Goal: Browse casually

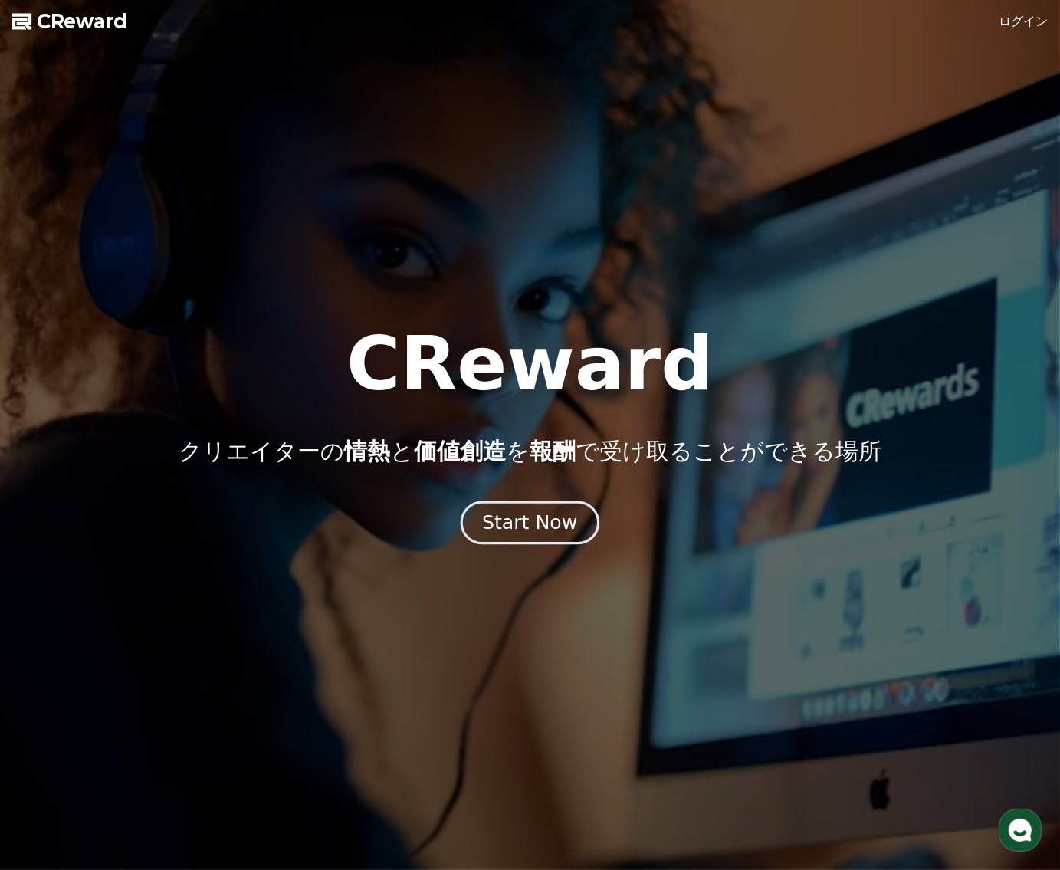
click at [542, 529] on div "Start Now" at bounding box center [529, 523] width 95 height 26
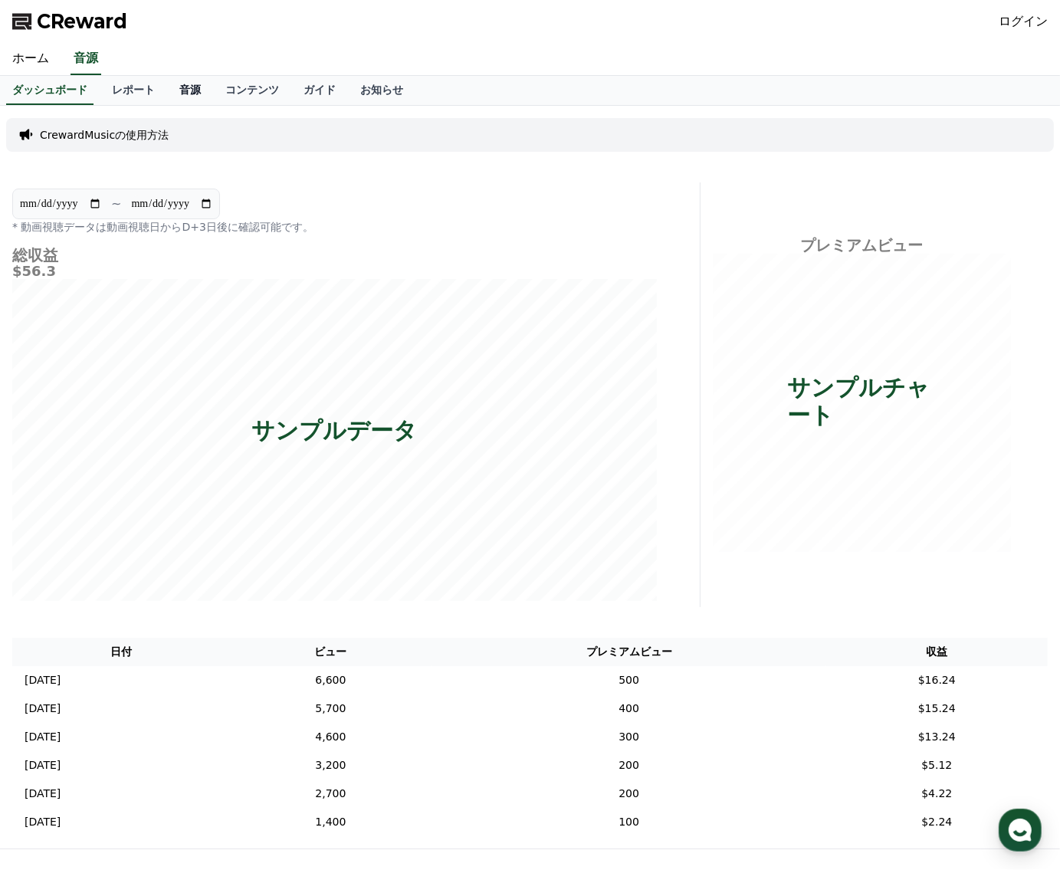
click at [167, 94] on link "音源" at bounding box center [190, 90] width 46 height 29
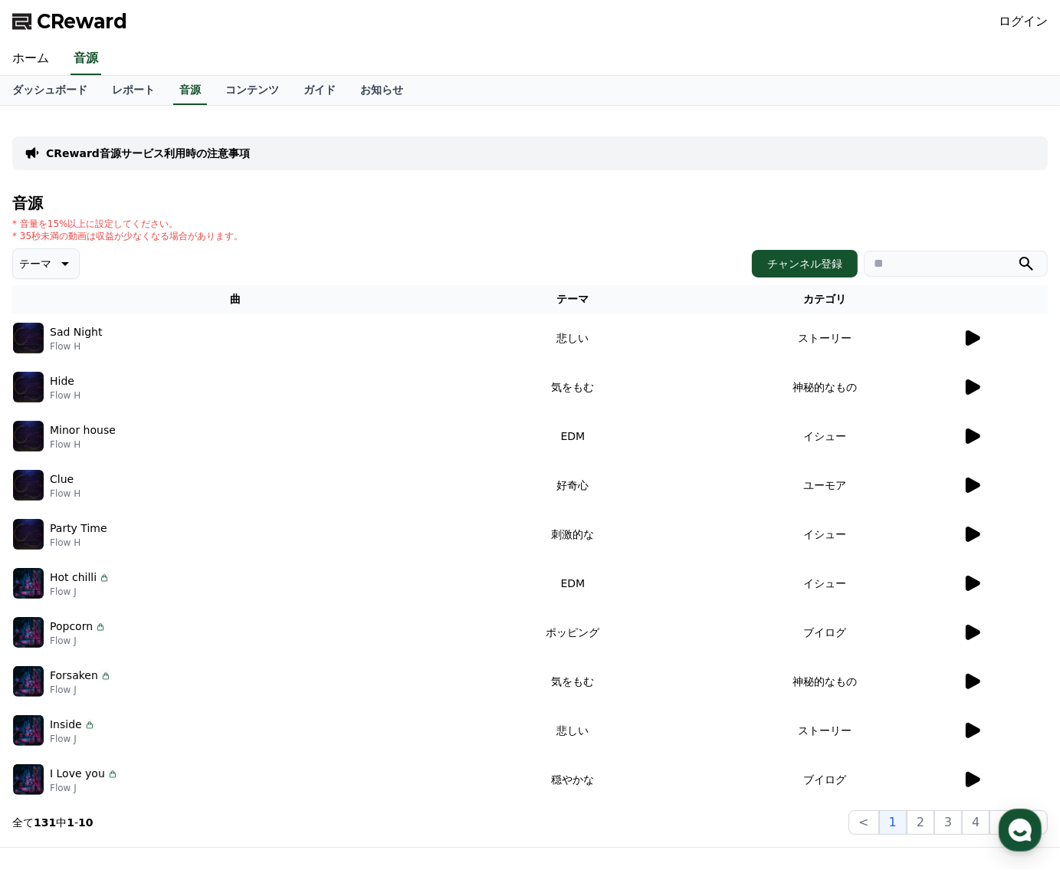
click at [973, 487] on icon at bounding box center [972, 484] width 15 height 15
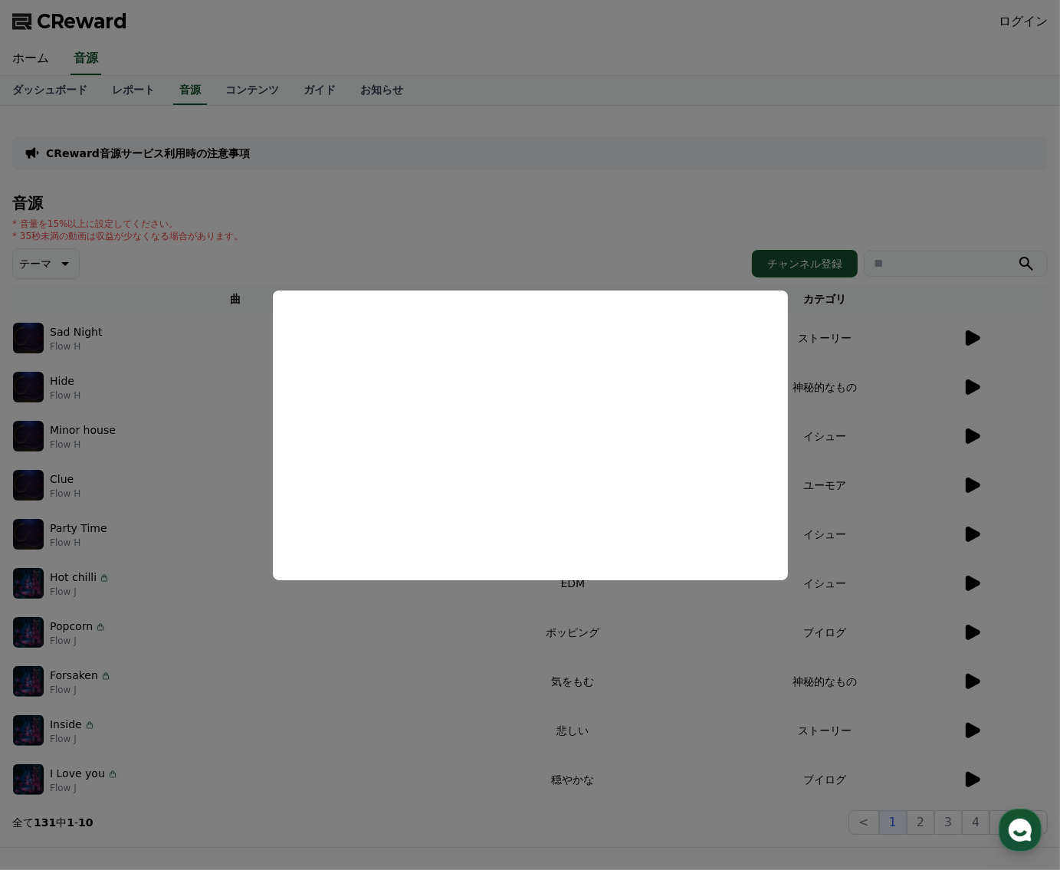
click at [982, 209] on button "close modal" at bounding box center [530, 435] width 1060 height 870
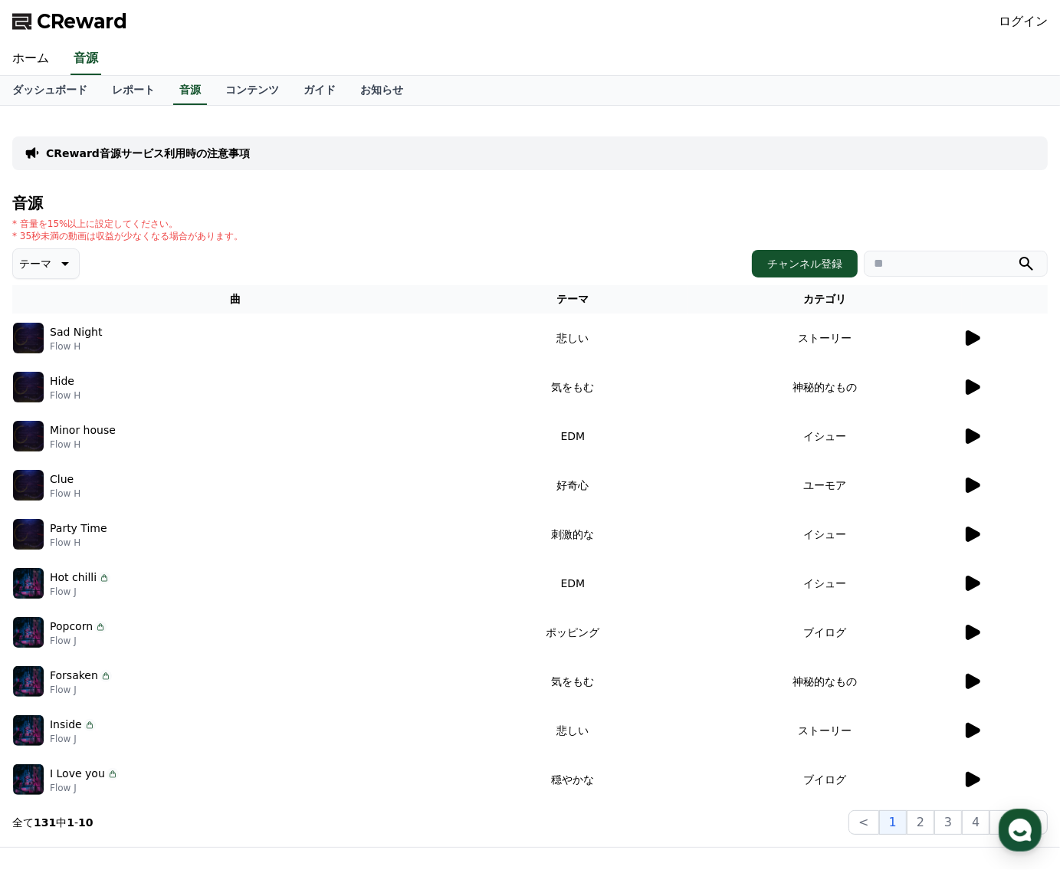
click at [972, 582] on icon at bounding box center [972, 582] width 15 height 15
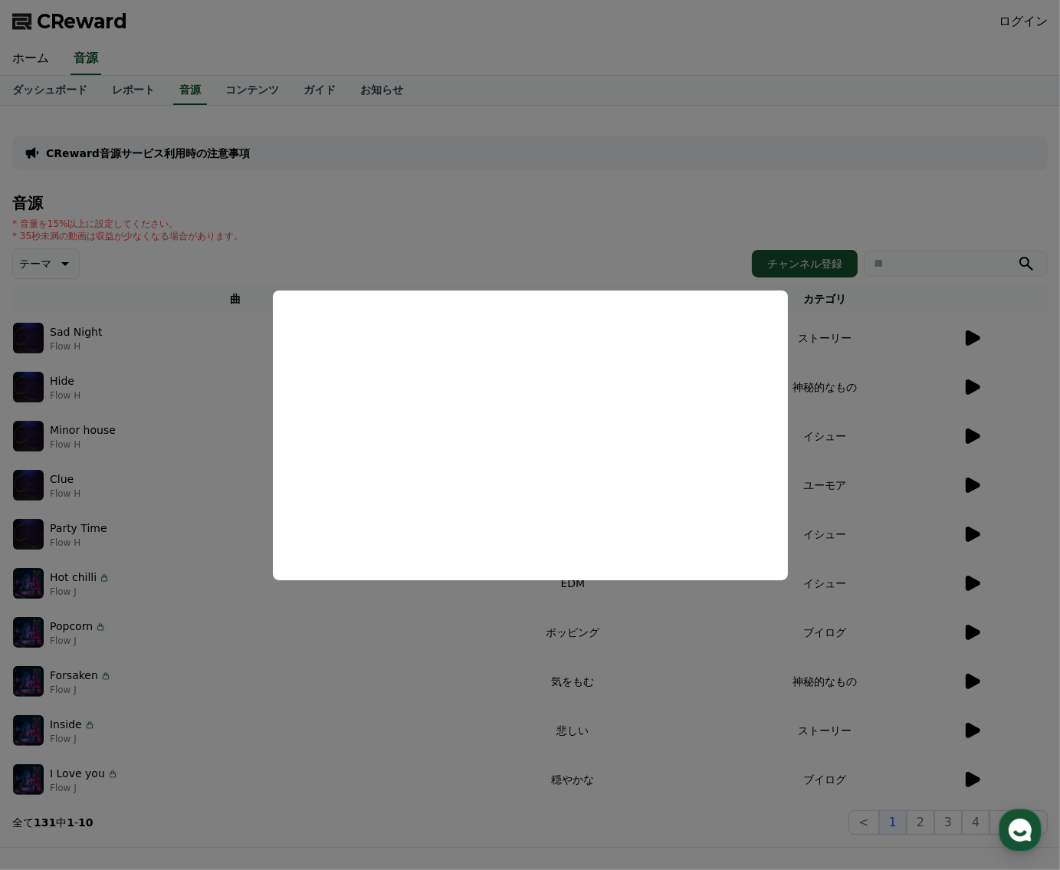
click at [864, 217] on button "close modal" at bounding box center [530, 435] width 1060 height 870
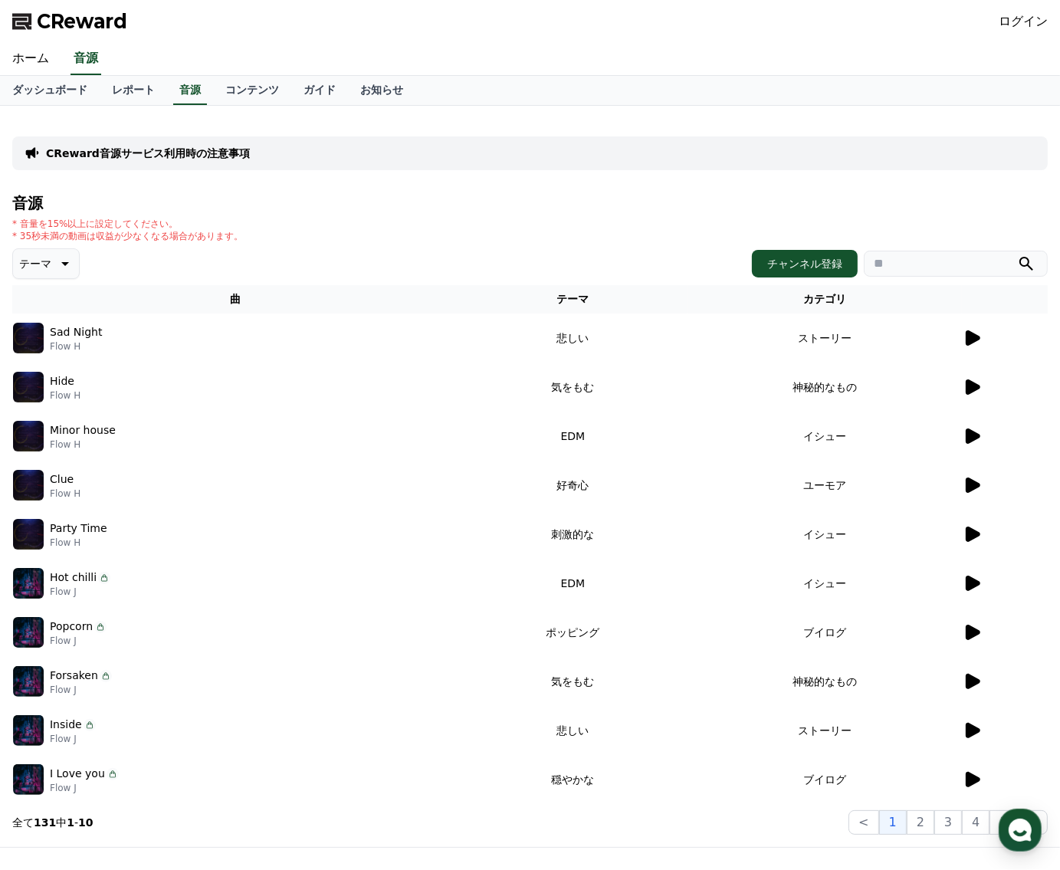
click at [979, 339] on icon at bounding box center [971, 338] width 18 height 18
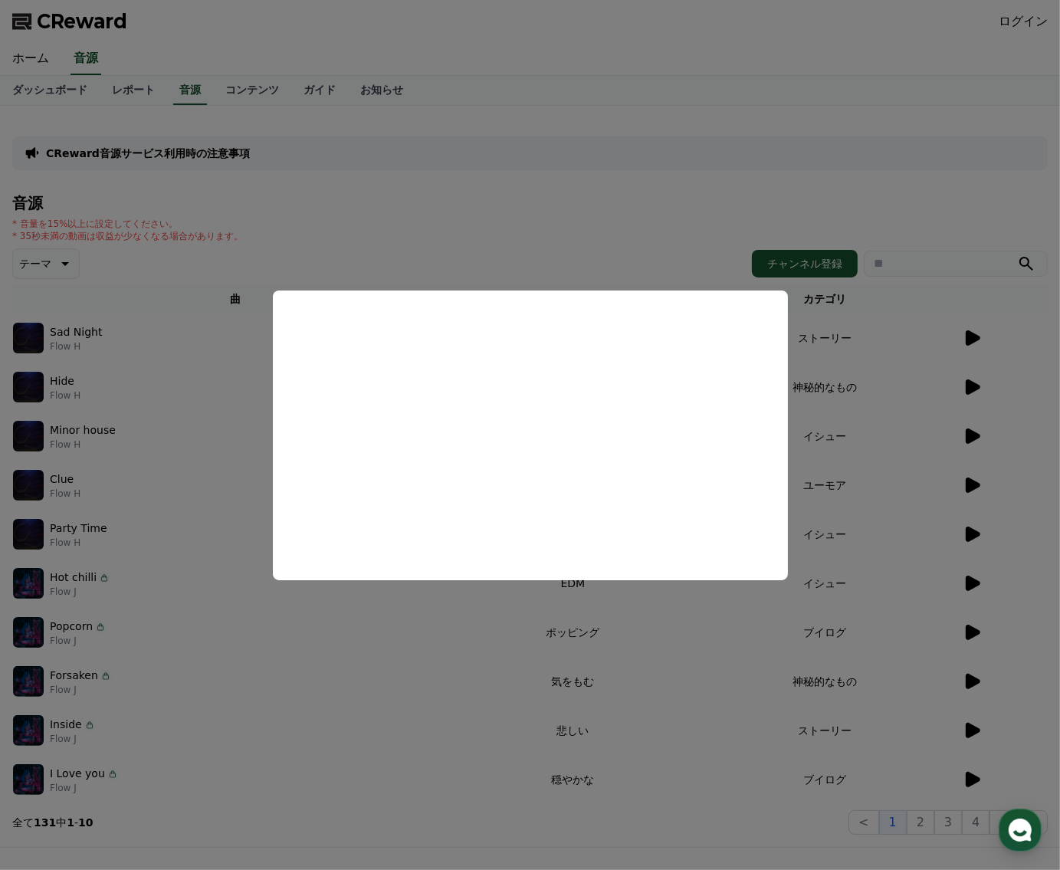
click at [797, 192] on button "close modal" at bounding box center [530, 435] width 1060 height 870
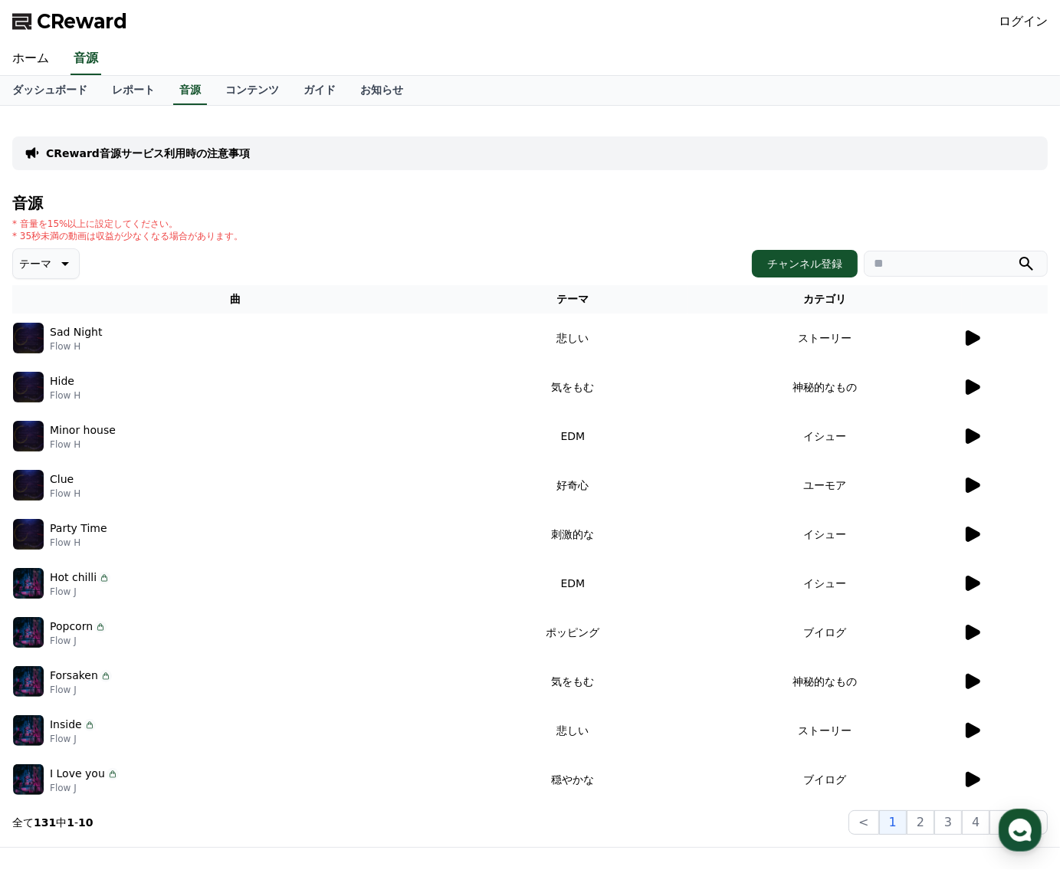
click at [965, 387] on icon at bounding box center [971, 387] width 18 height 18
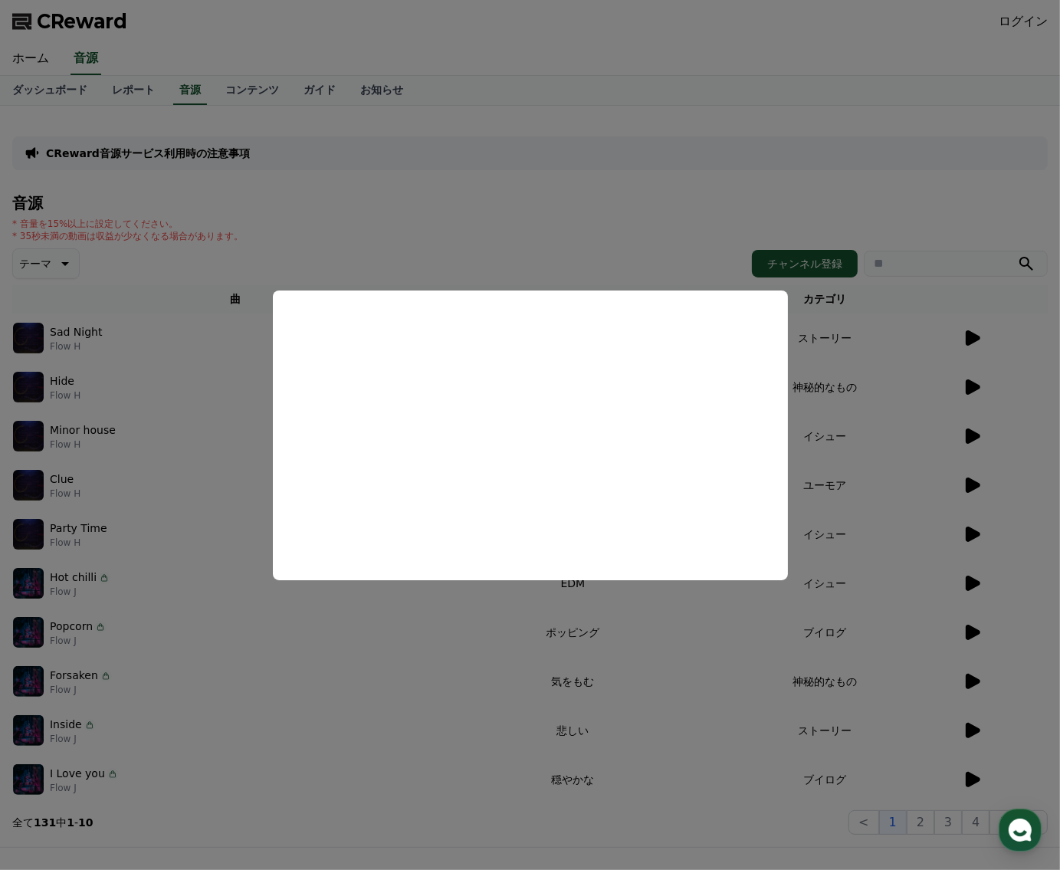
click at [809, 205] on button "close modal" at bounding box center [530, 435] width 1060 height 870
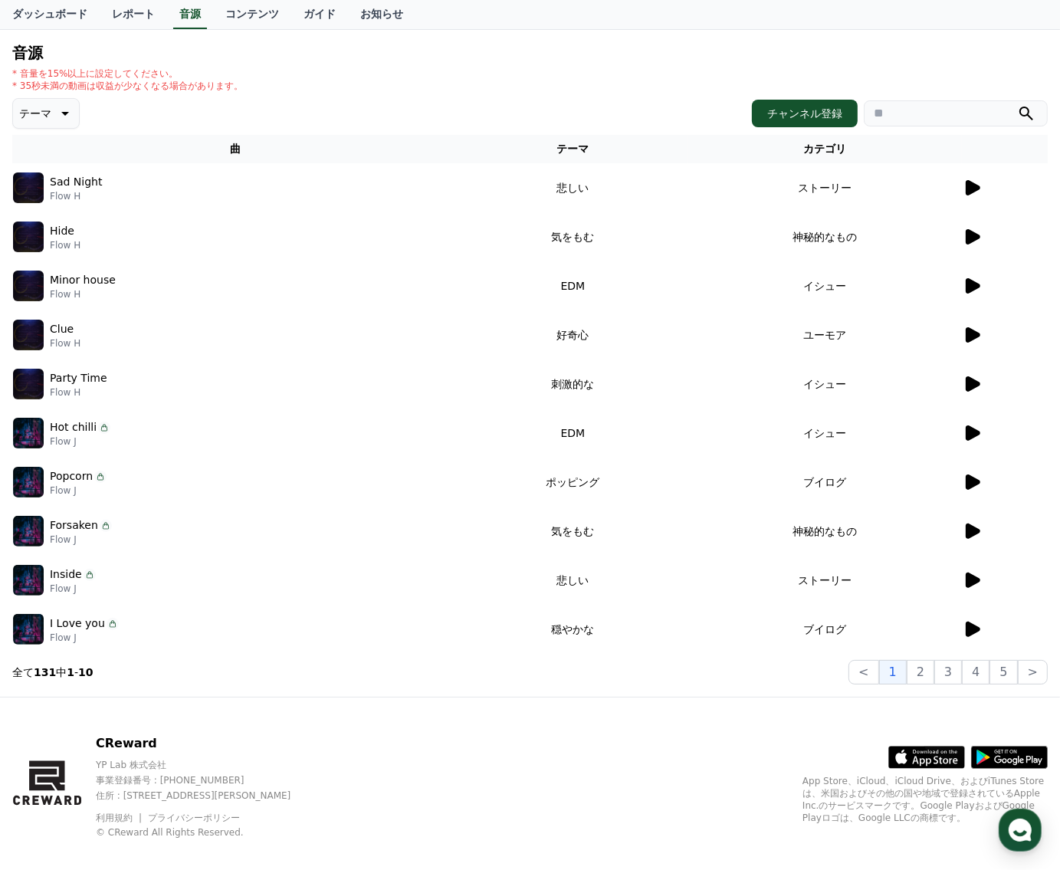
scroll to position [153, 0]
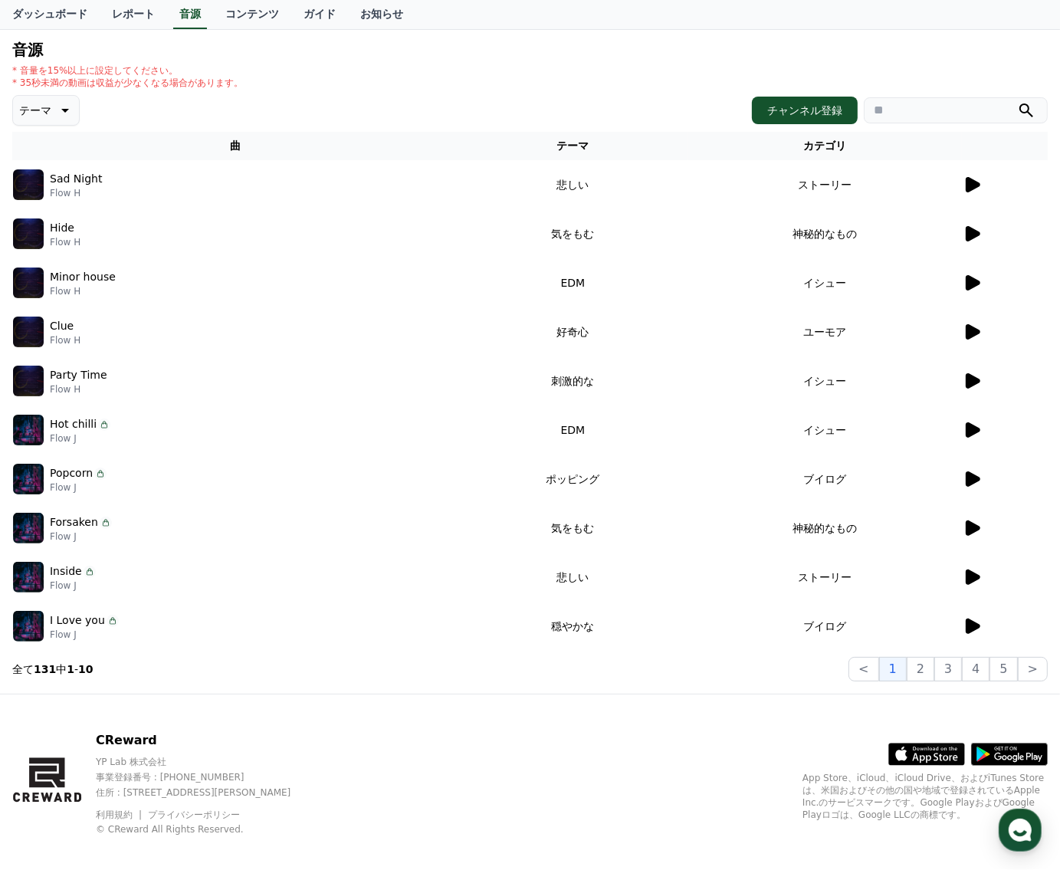
click at [969, 624] on icon at bounding box center [972, 625] width 15 height 15
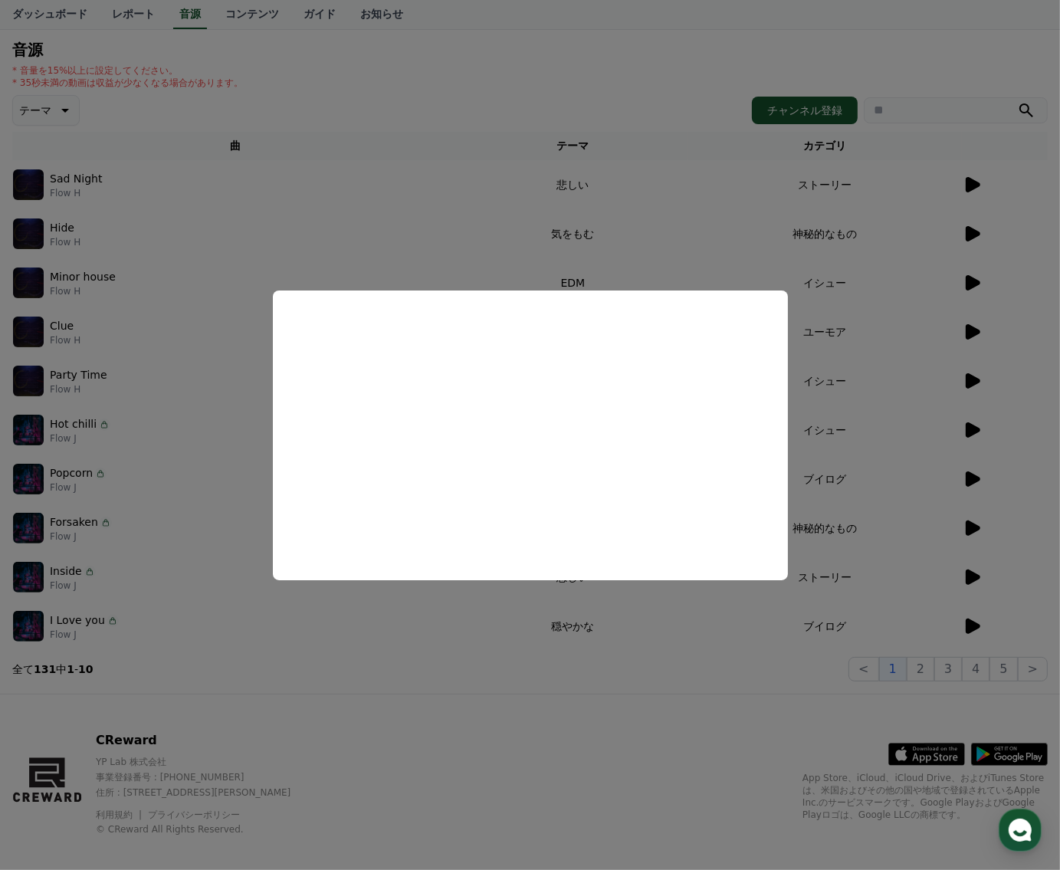
click at [649, 661] on button "close modal" at bounding box center [530, 435] width 1060 height 870
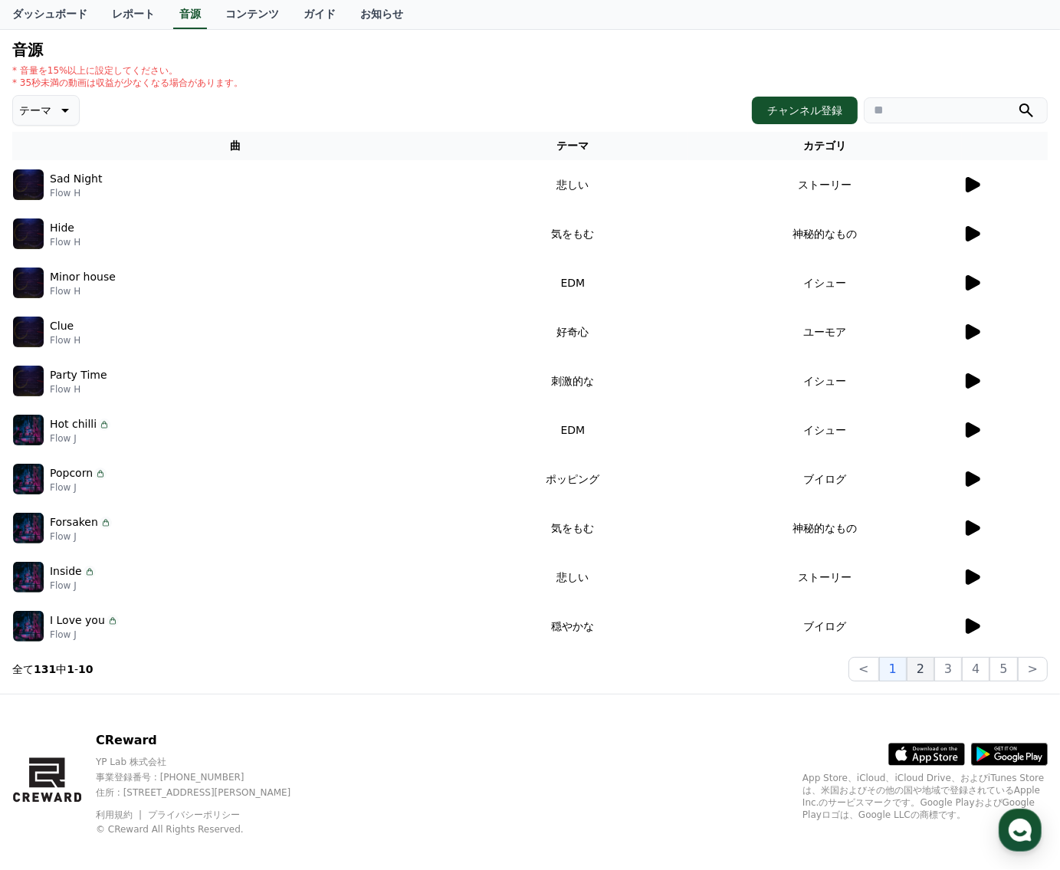
click at [934, 668] on button "2" at bounding box center [948, 669] width 28 height 25
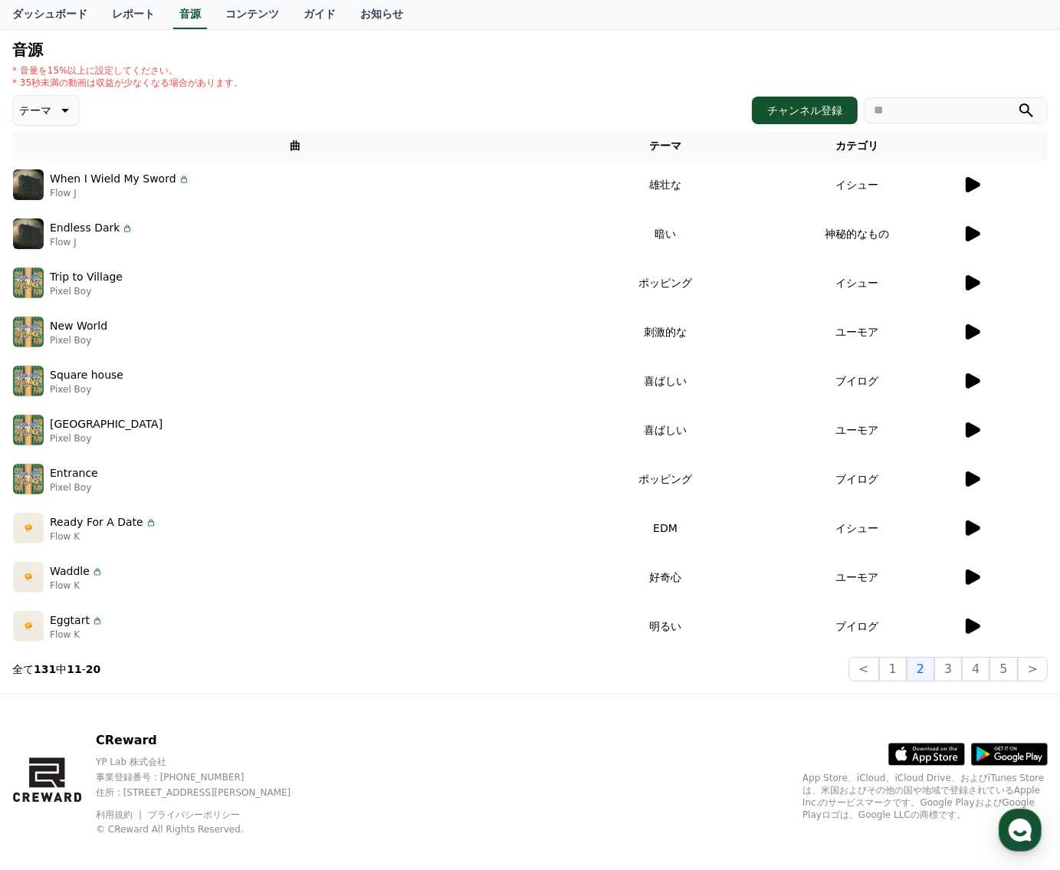
click at [969, 185] on icon at bounding box center [972, 184] width 15 height 15
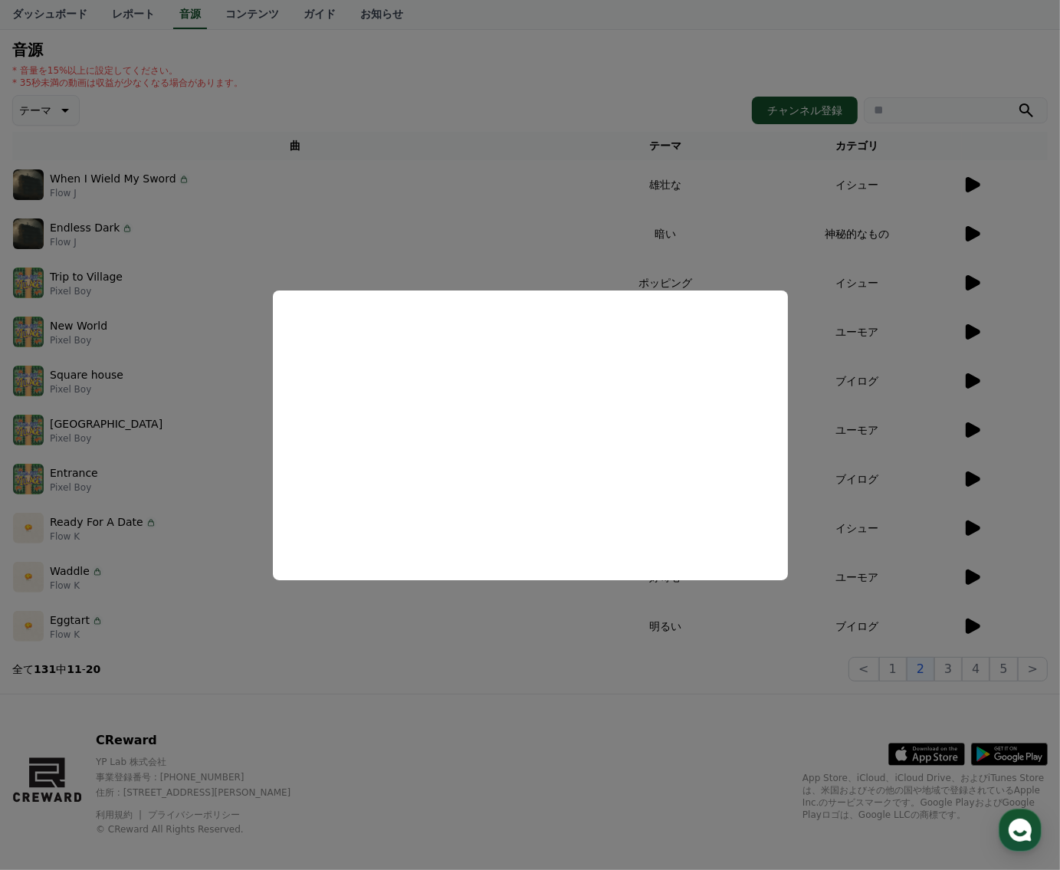
click at [490, 686] on button "close modal" at bounding box center [530, 435] width 1060 height 870
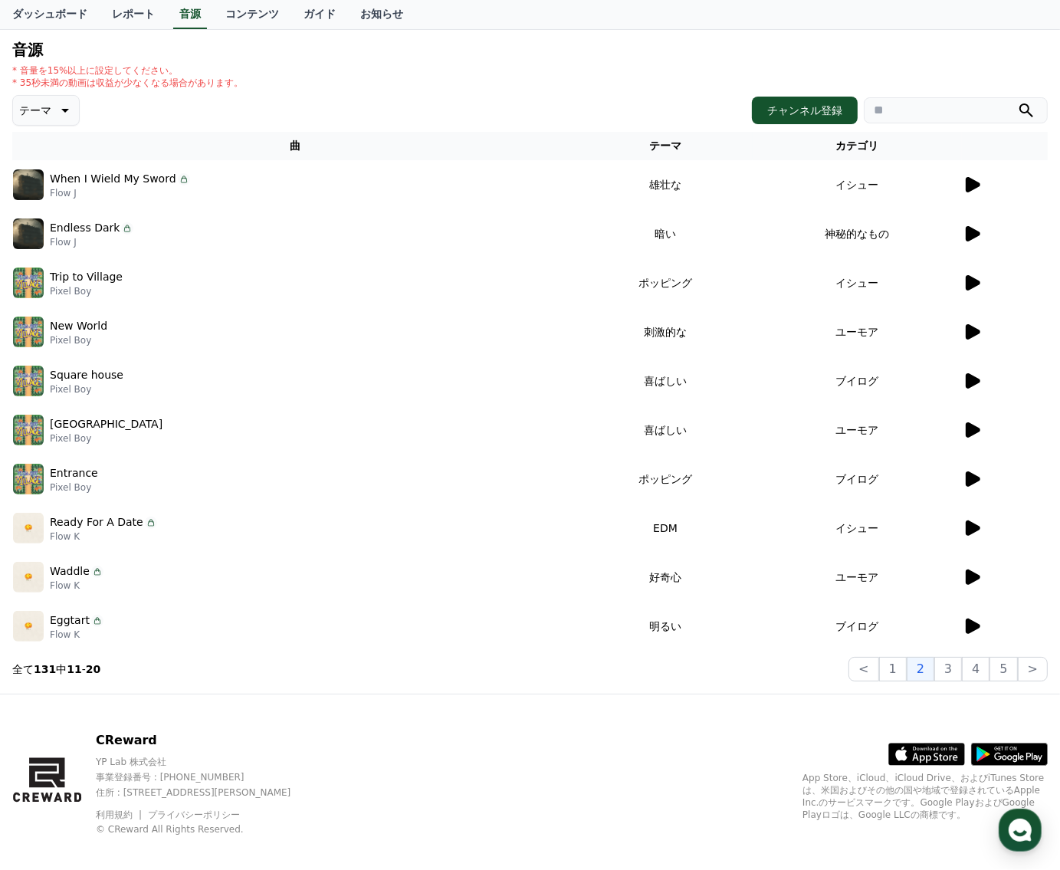
click at [970, 280] on icon at bounding box center [972, 282] width 15 height 15
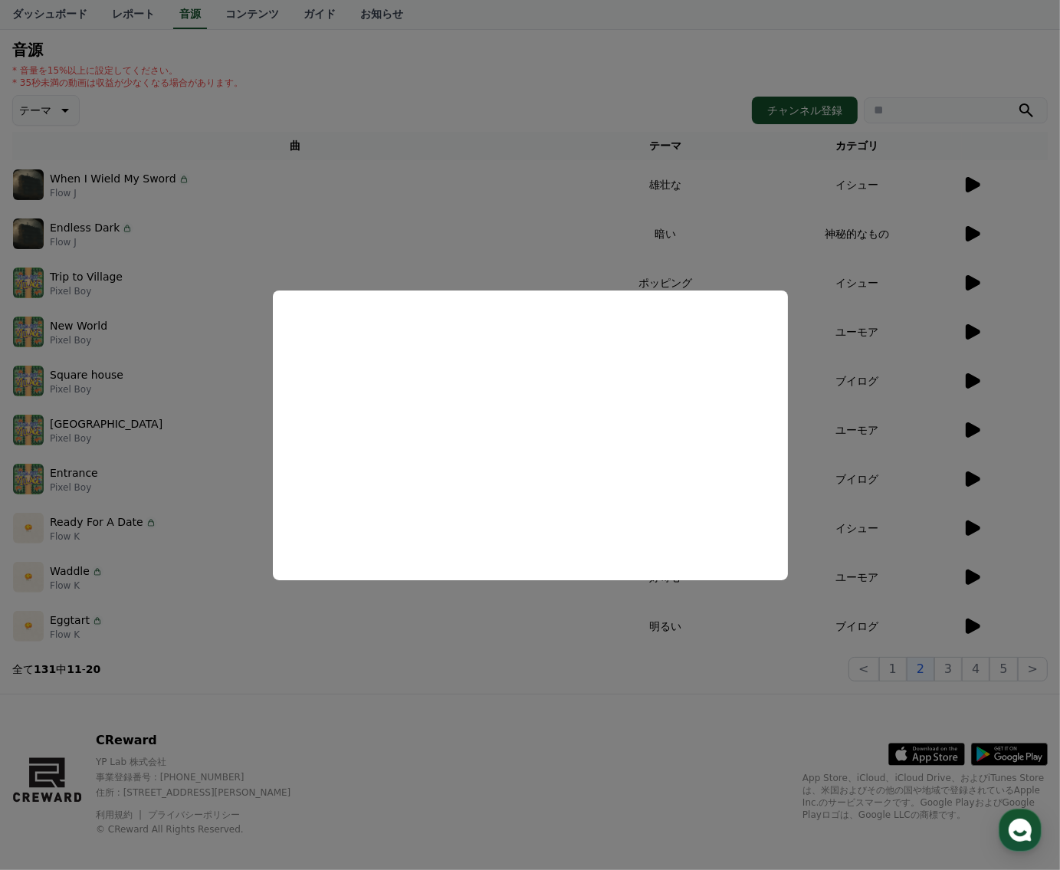
click at [645, 687] on button "close modal" at bounding box center [530, 435] width 1060 height 870
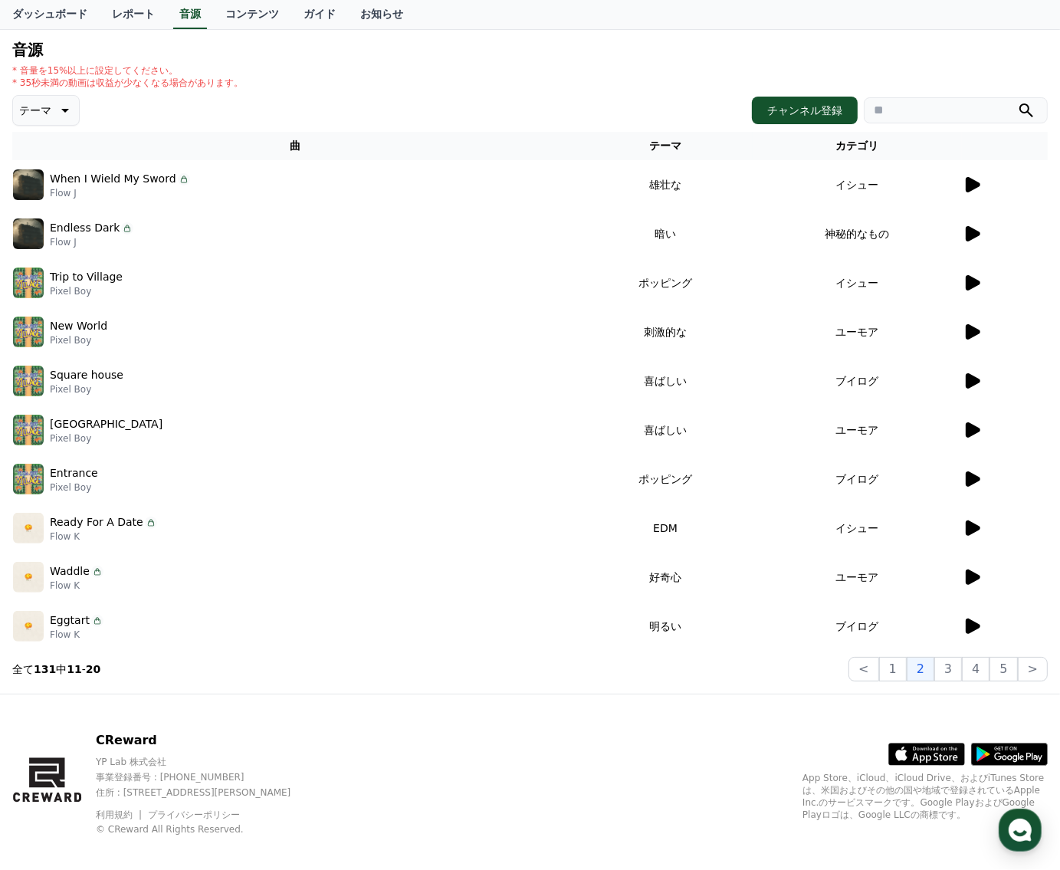
click at [969, 384] on icon at bounding box center [972, 380] width 15 height 15
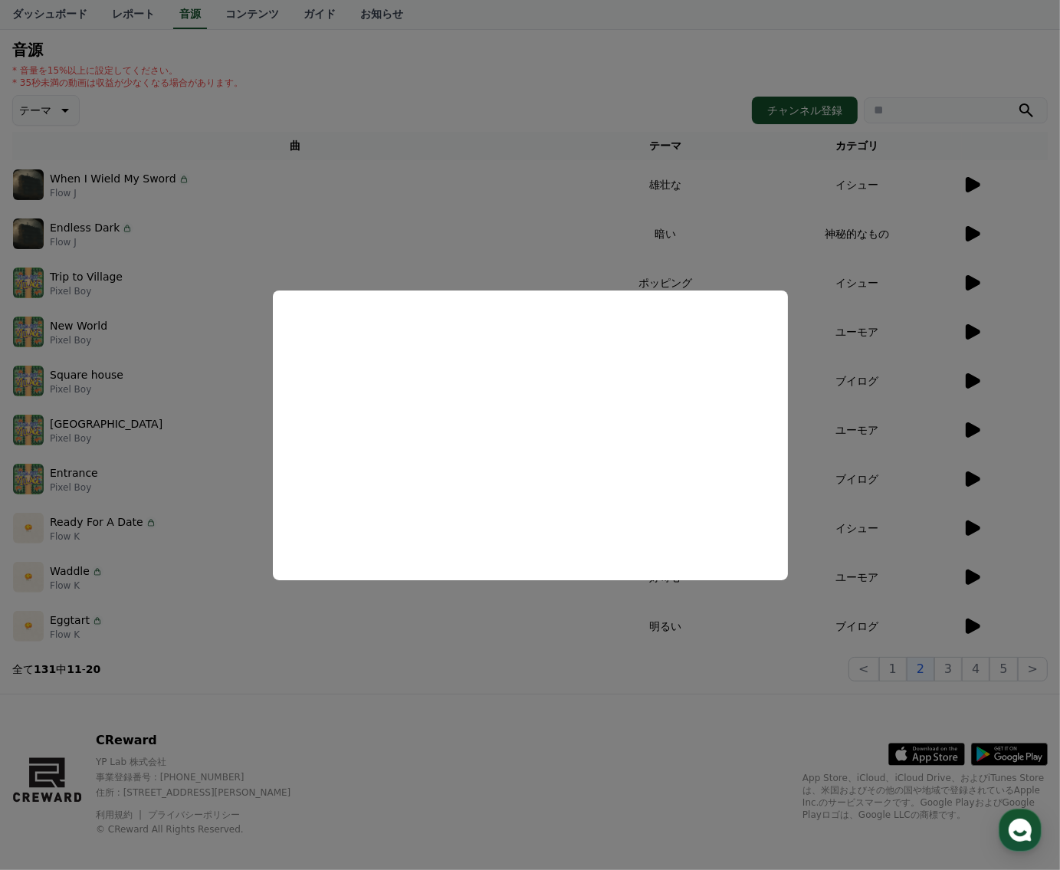
click at [542, 693] on button "close modal" at bounding box center [530, 435] width 1060 height 870
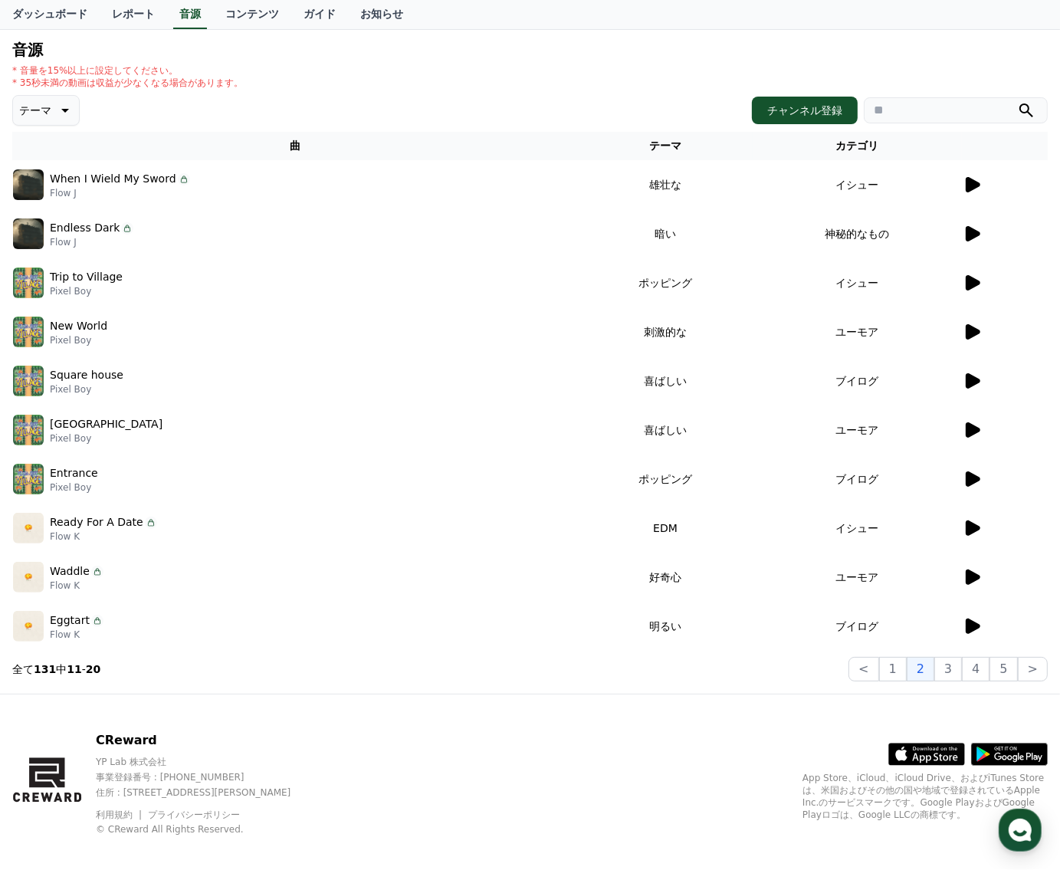
scroll to position [166, 0]
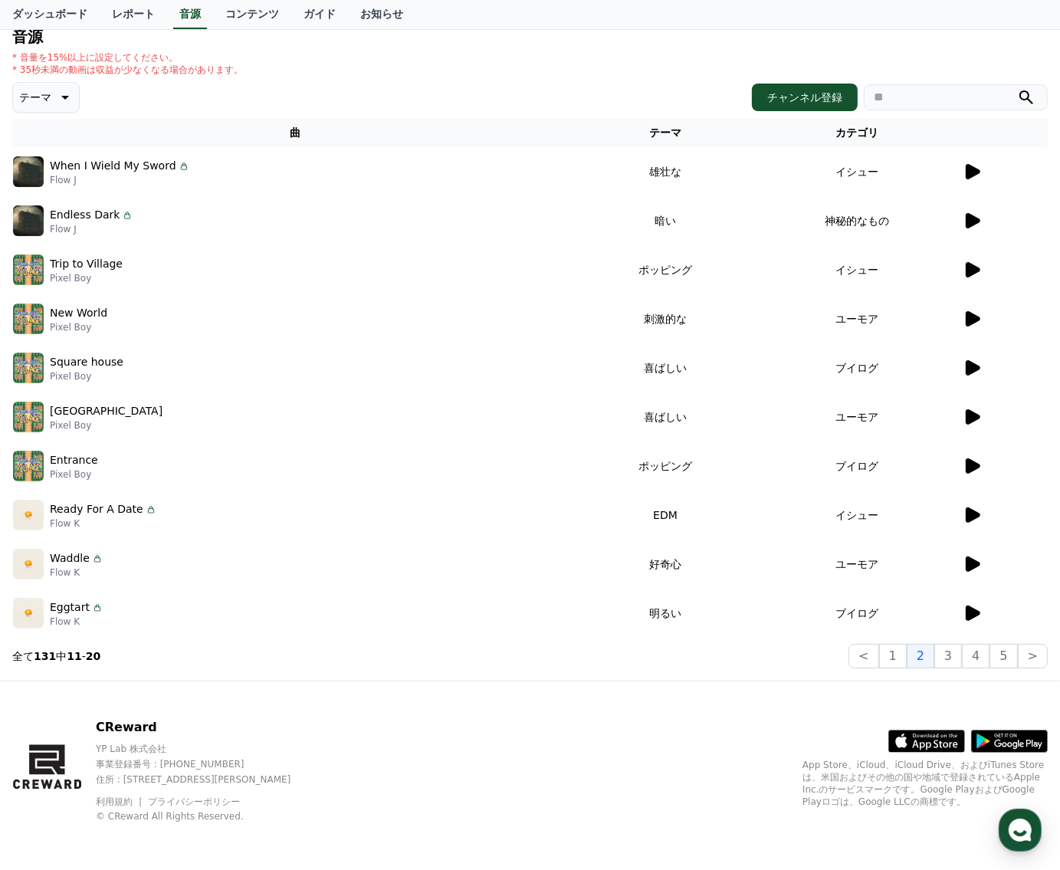
click at [974, 513] on icon at bounding box center [972, 514] width 15 height 15
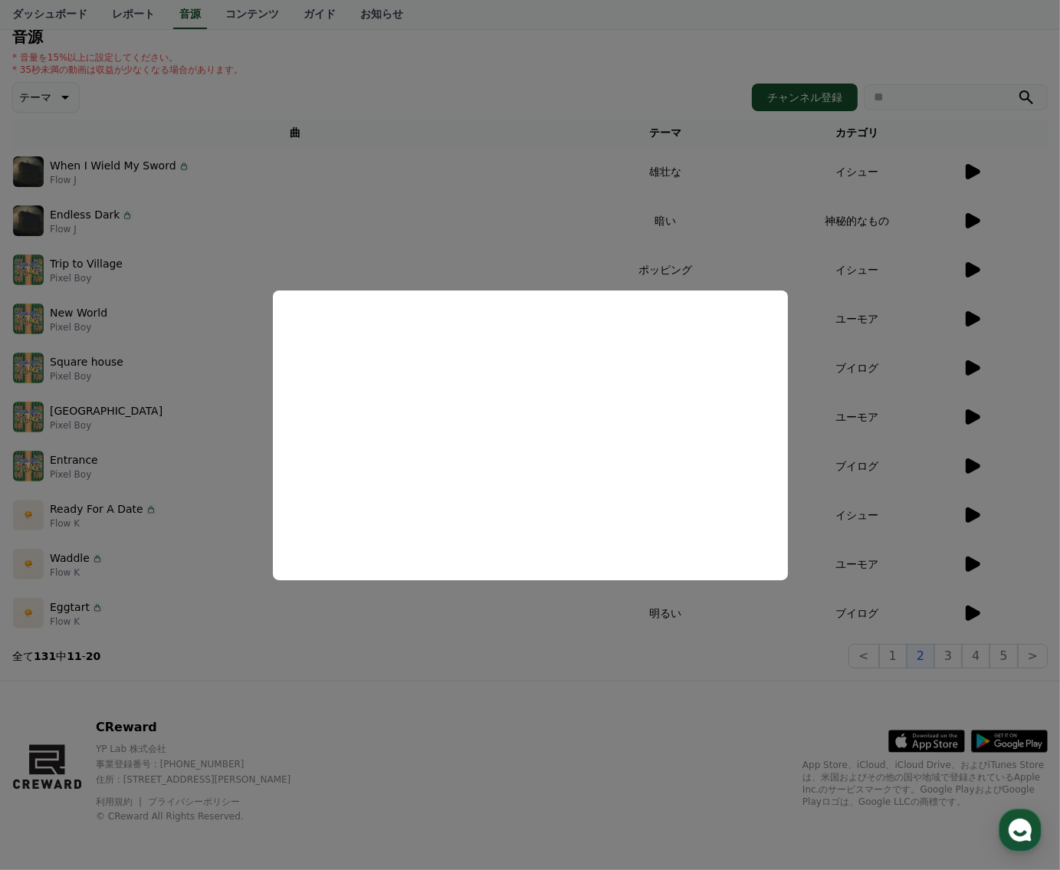
click at [500, 682] on button "close modal" at bounding box center [530, 435] width 1060 height 870
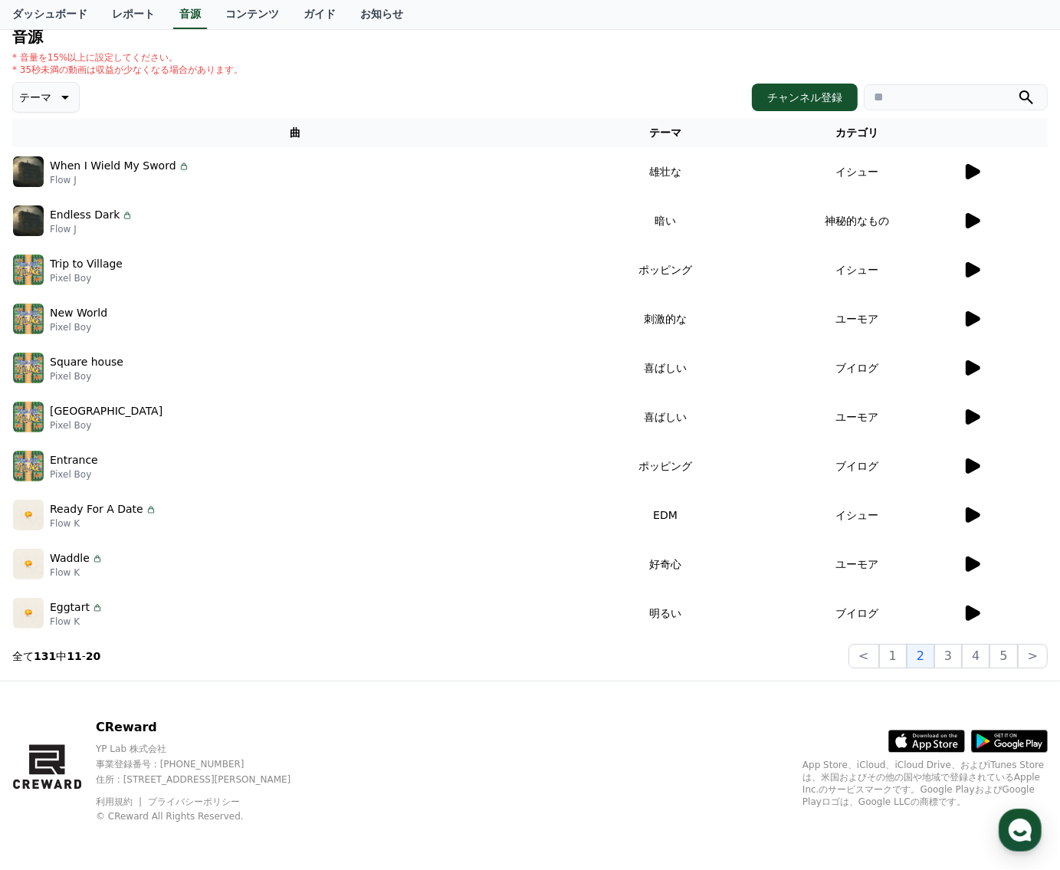
click at [965, 565] on icon at bounding box center [972, 563] width 15 height 15
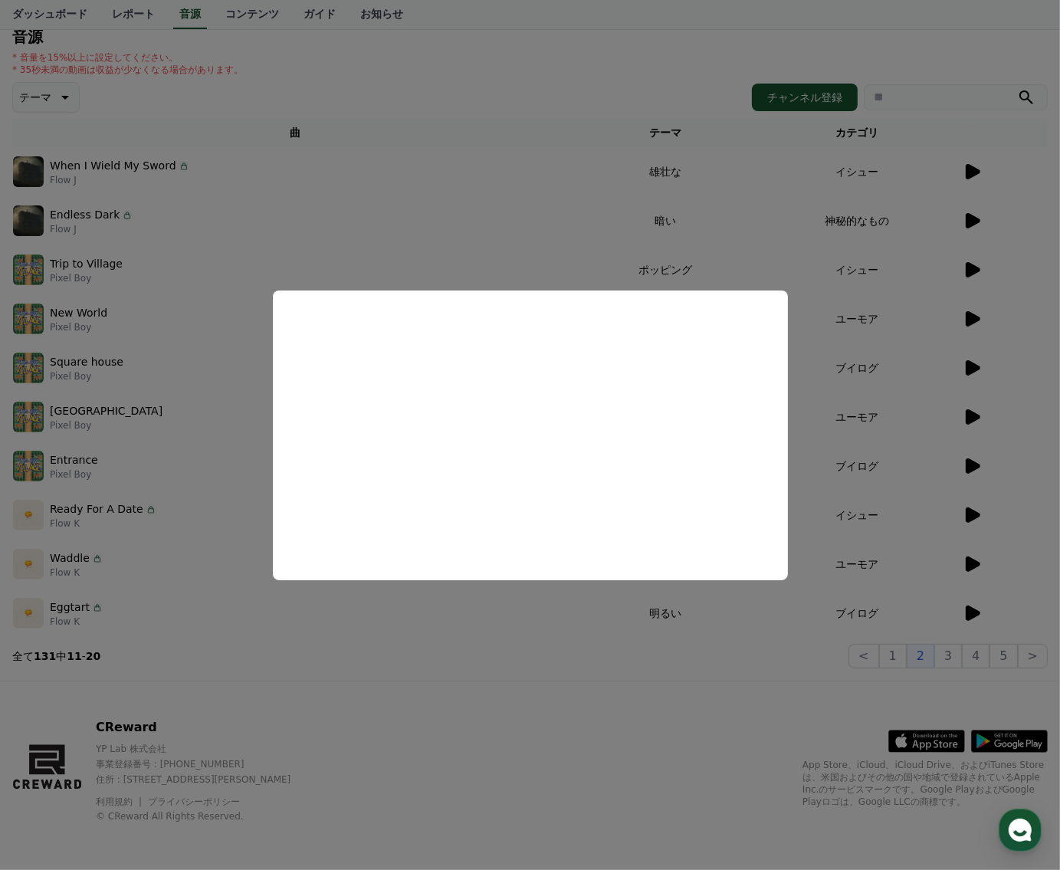
click at [552, 681] on button "close modal" at bounding box center [530, 435] width 1060 height 870
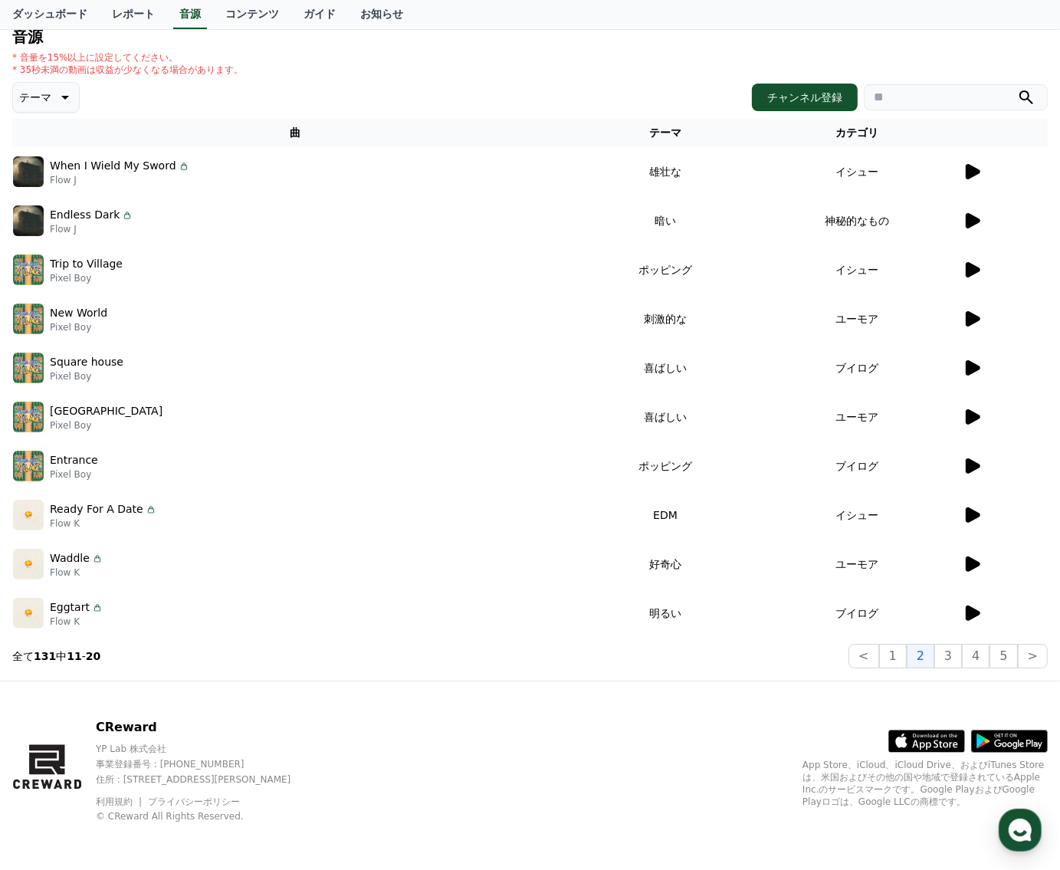
click at [978, 612] on icon at bounding box center [972, 612] width 15 height 15
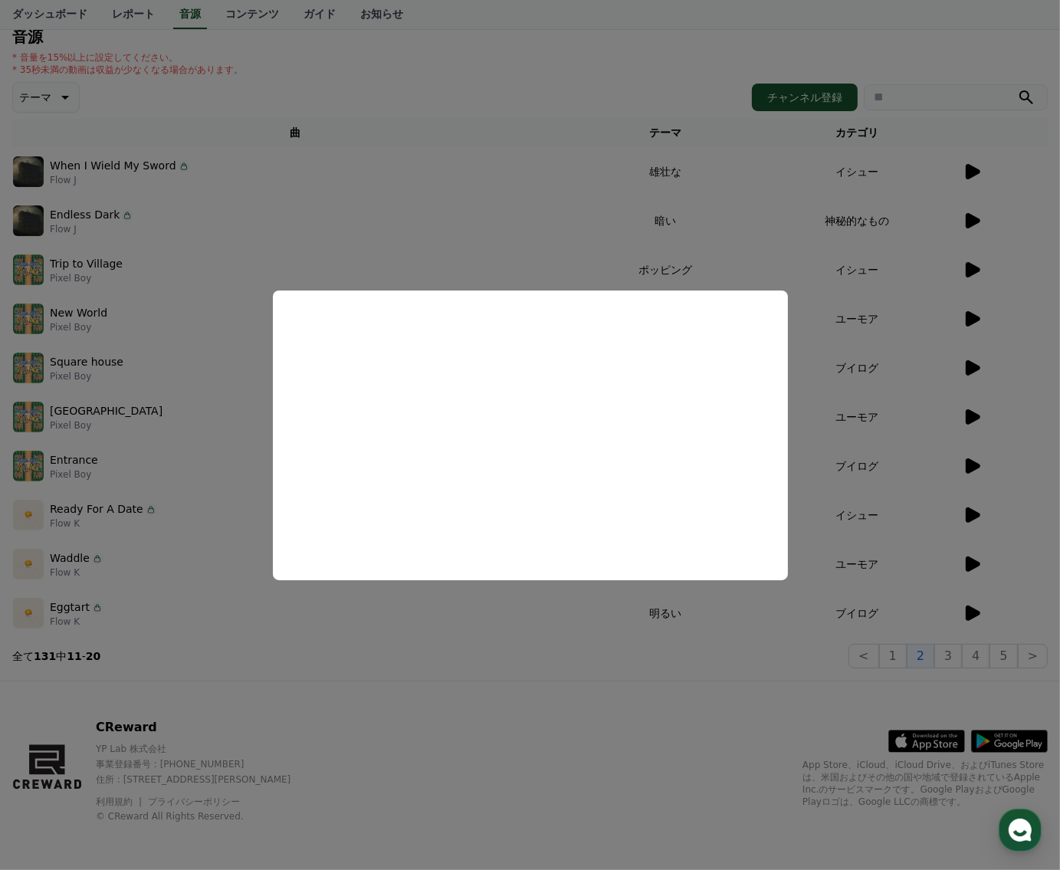
click at [491, 649] on button "close modal" at bounding box center [530, 435] width 1060 height 870
